Goal: Task Accomplishment & Management: Manage account settings

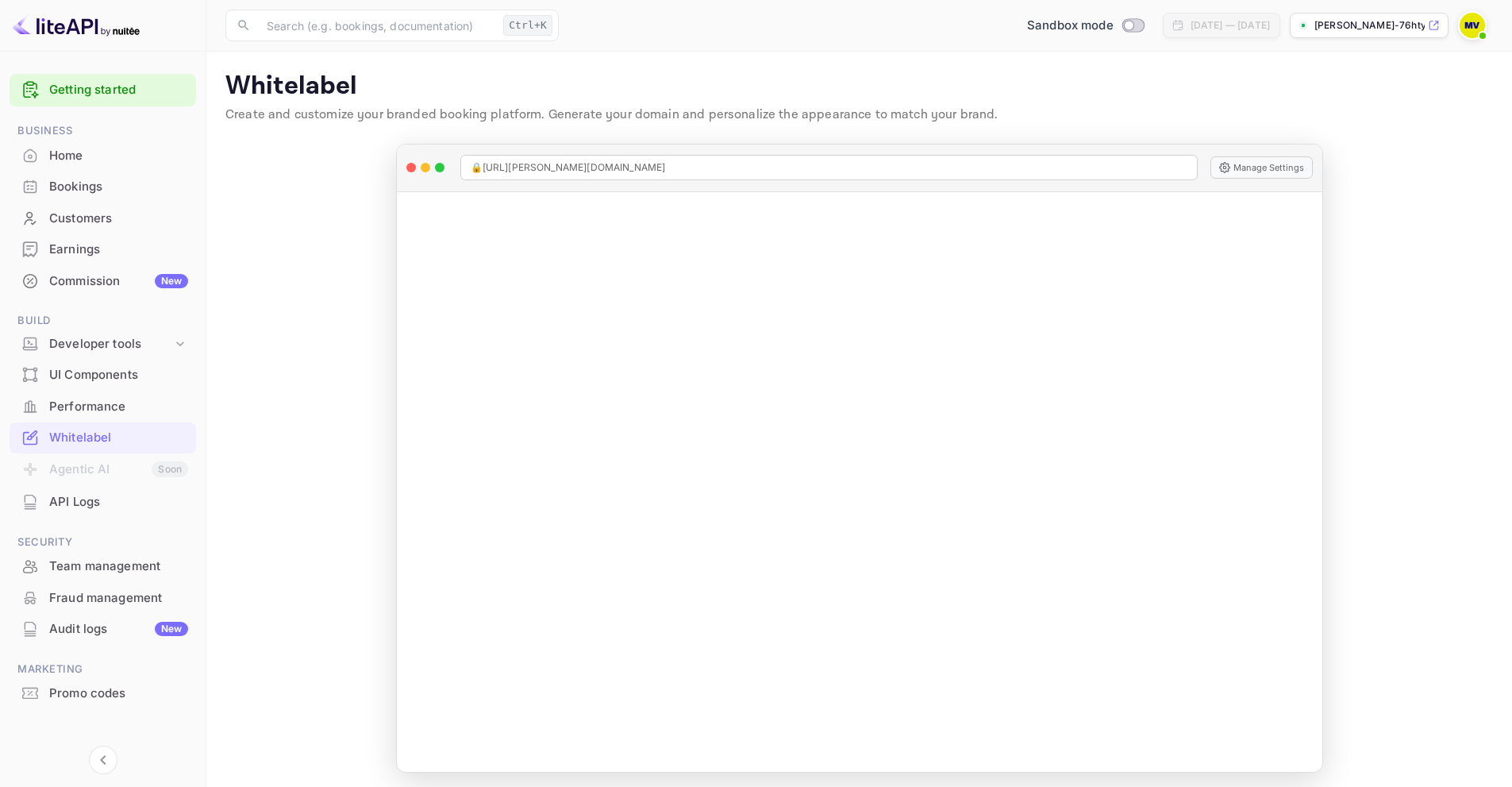
click at [1434, 26] on icon at bounding box center [1434, 25] width 12 height 11
click at [1477, 27] on img at bounding box center [1473, 26] width 26 height 26
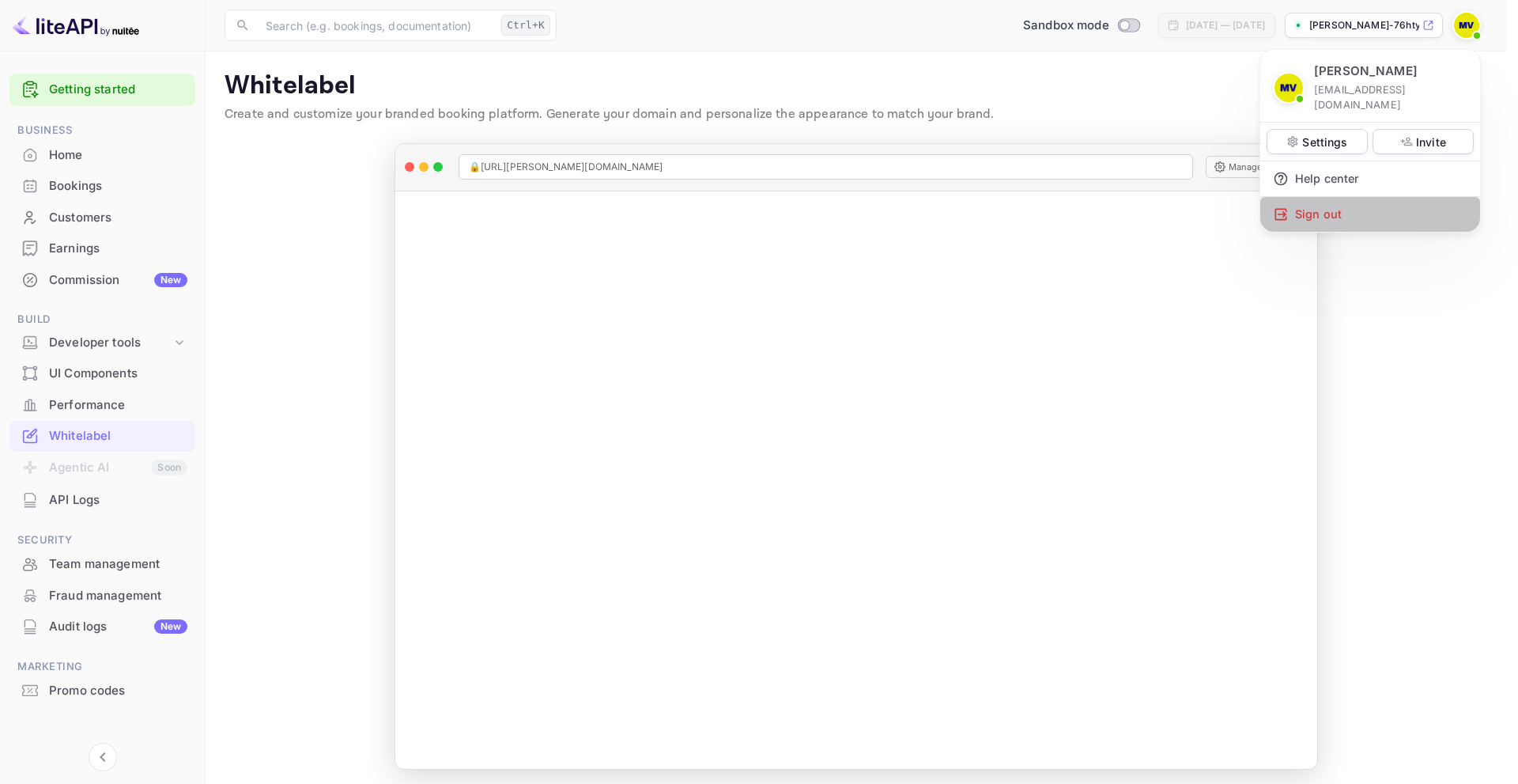
click at [1317, 202] on div "Sign out" at bounding box center [1370, 214] width 220 height 35
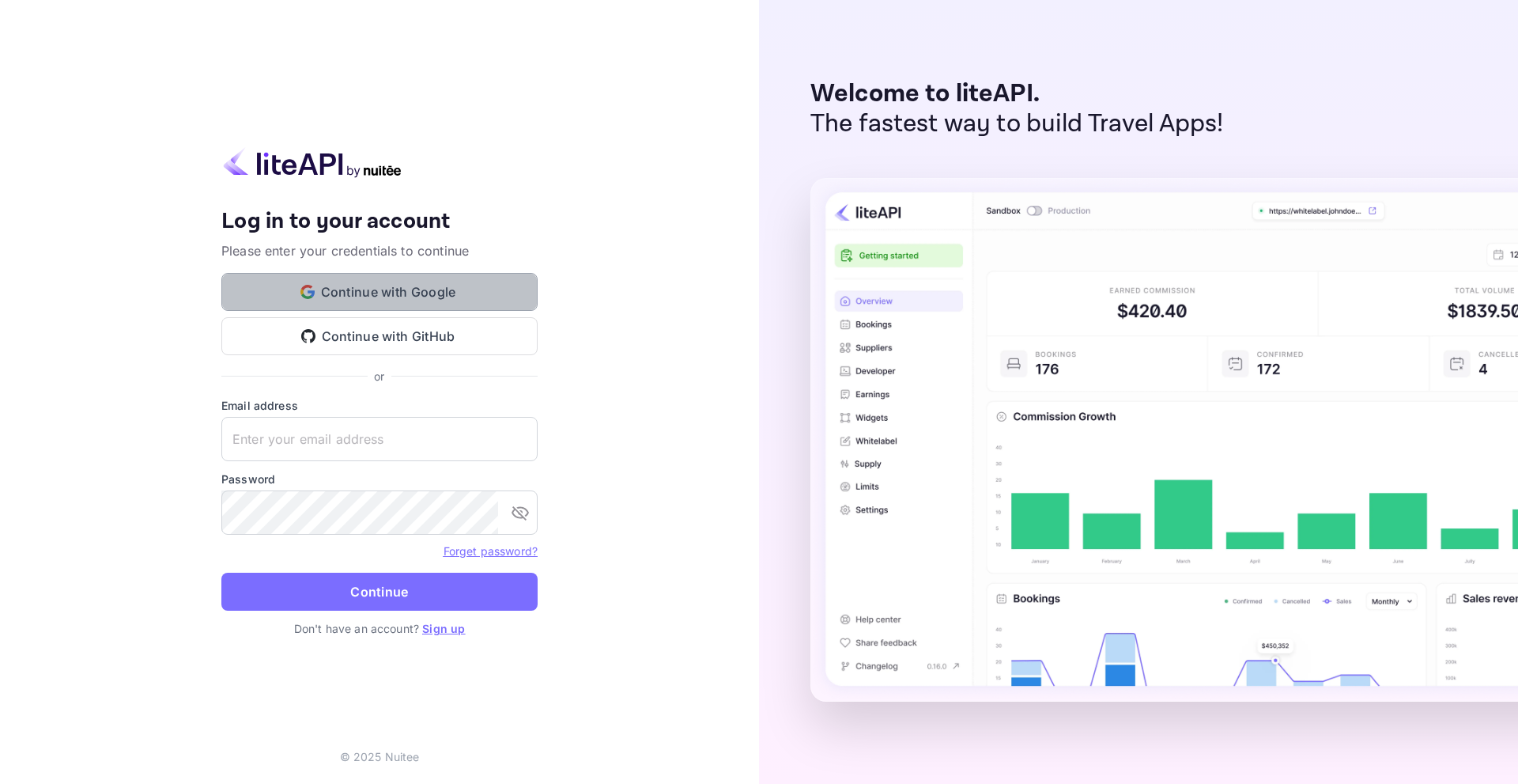
click at [412, 294] on button "Continue with Google" at bounding box center [379, 292] width 316 height 38
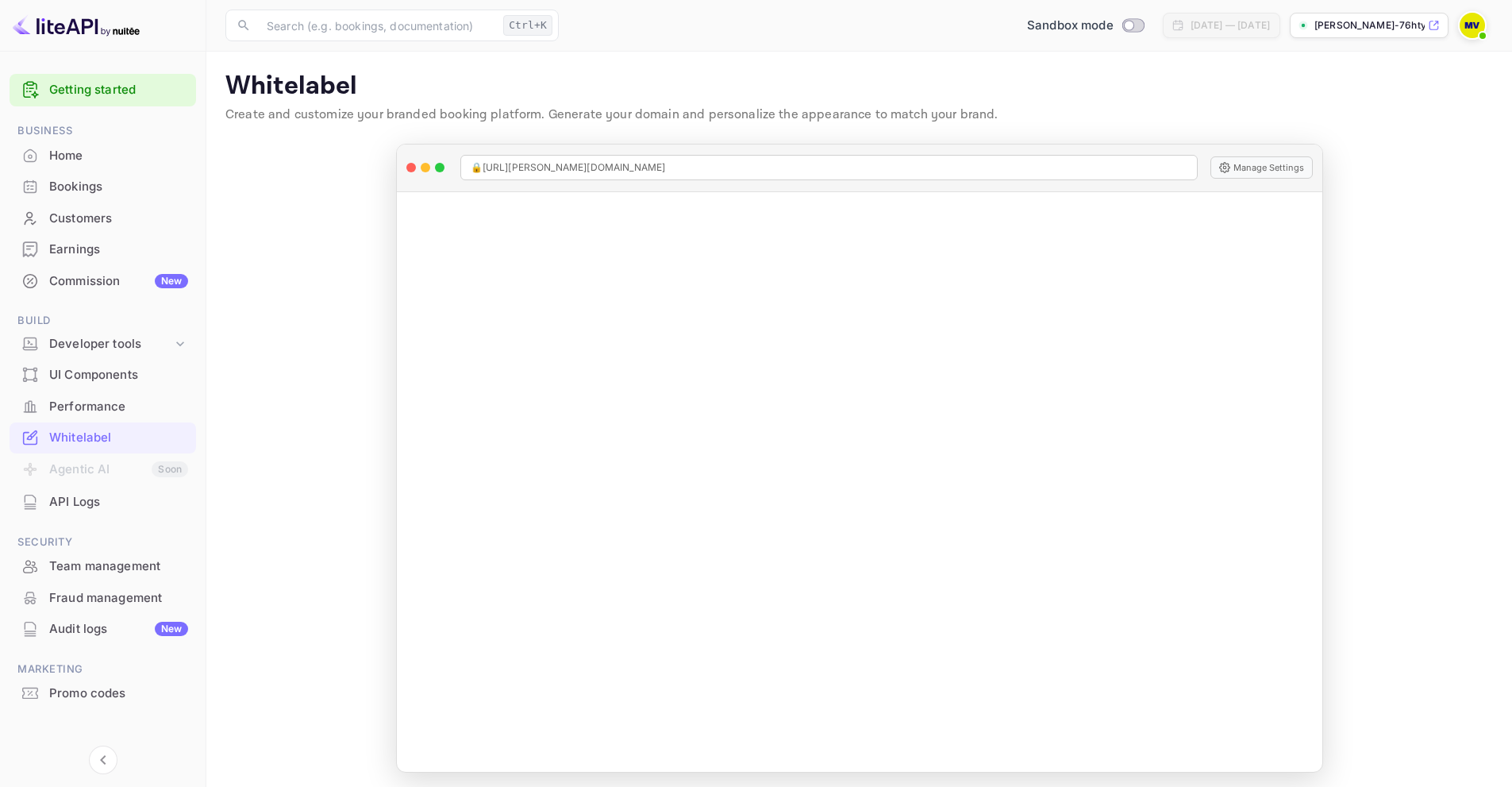
click at [1406, 247] on main "Whitelabel Create and customize your branded booking platform. Generate your do…" at bounding box center [859, 422] width 1306 height 740
click at [1469, 26] on img at bounding box center [1473, 26] width 26 height 26
click at [1469, 26] on img at bounding box center [1473, 26] width 26 height 26
